Goal: Information Seeking & Learning: Learn about a topic

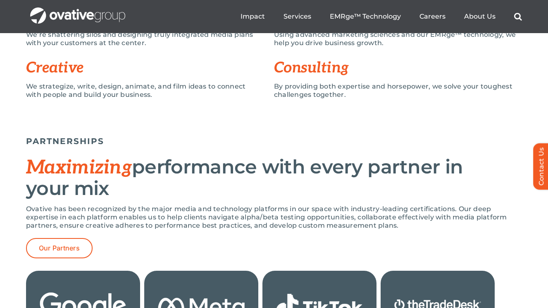
scroll to position [653, 0]
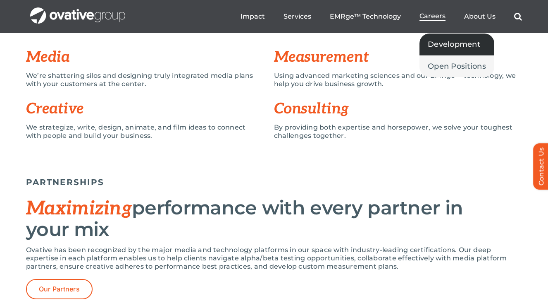
click at [449, 45] on span "Development" at bounding box center [454, 44] width 53 height 12
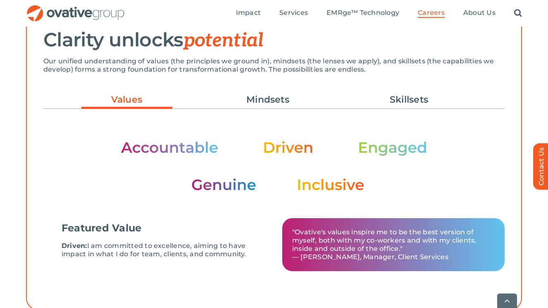
scroll to position [249, 0]
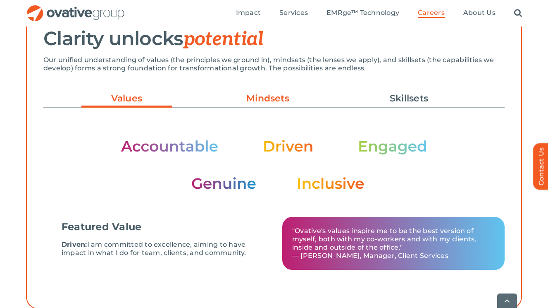
click at [280, 99] on link "Mindsets" at bounding box center [267, 98] width 91 height 14
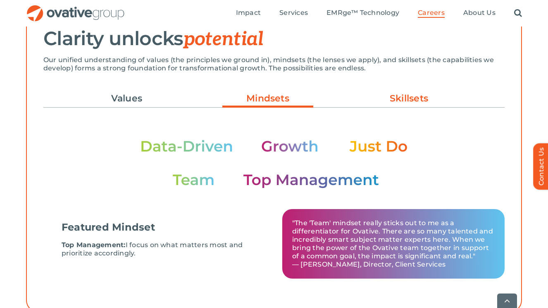
click at [398, 97] on link "Skillsets" at bounding box center [409, 98] width 91 height 14
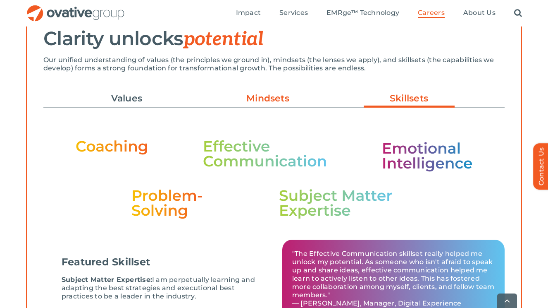
click at [278, 99] on link "Mindsets" at bounding box center [267, 98] width 91 height 14
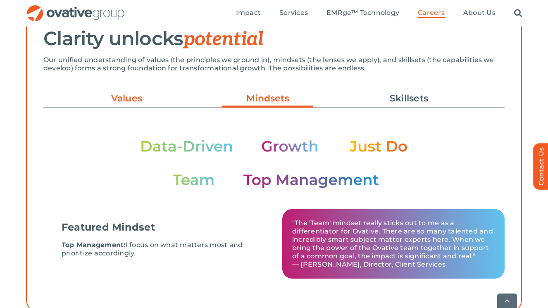
click at [143, 92] on link "Values" at bounding box center [126, 98] width 91 height 14
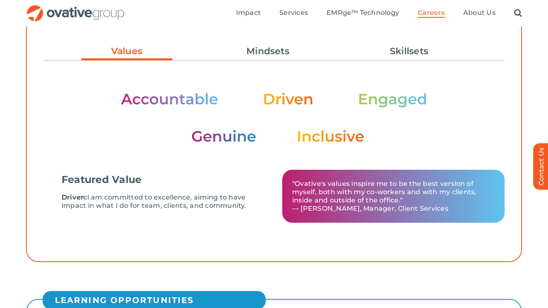
scroll to position [296, 0]
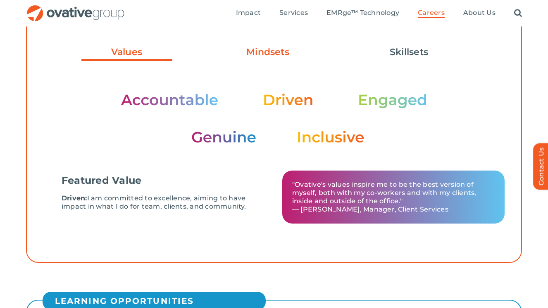
click at [235, 53] on link "Mindsets" at bounding box center [267, 52] width 91 height 14
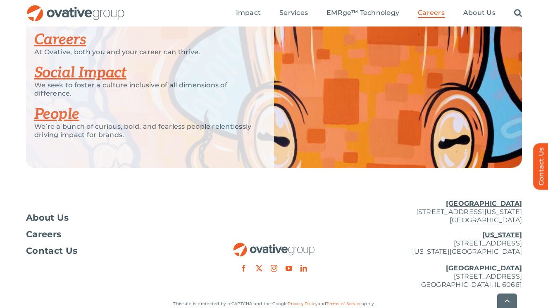
scroll to position [2072, 0]
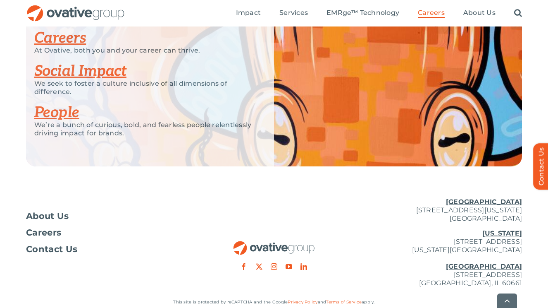
click at [65, 80] on link "Social Impact" at bounding box center [80, 71] width 92 height 18
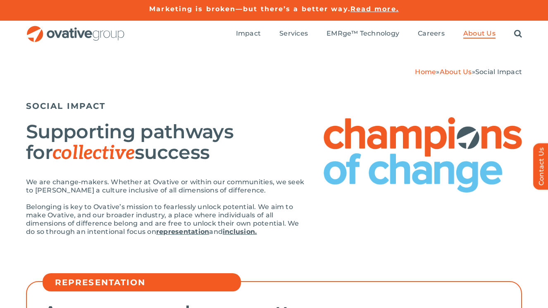
click at [389, 11] on span "Read more." at bounding box center [375, 9] width 48 height 8
